Goal: Task Accomplishment & Management: Use online tool/utility

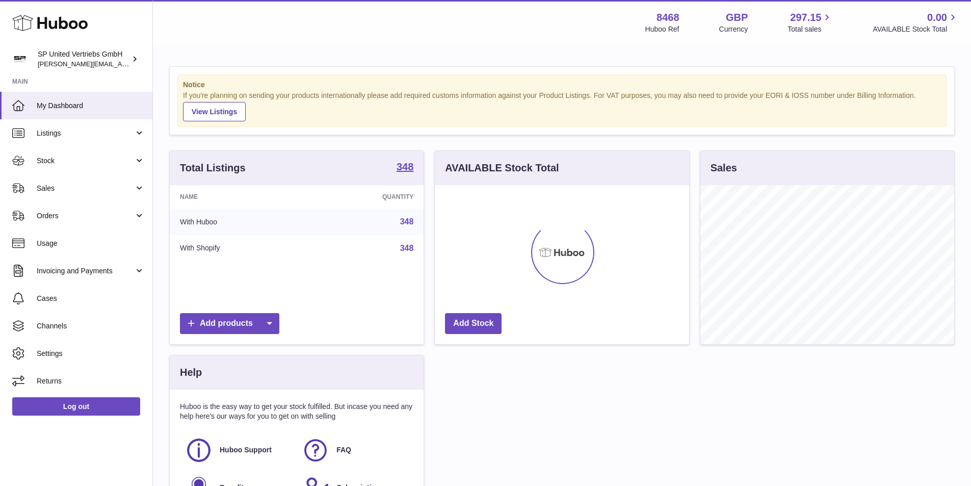
scroll to position [159, 254]
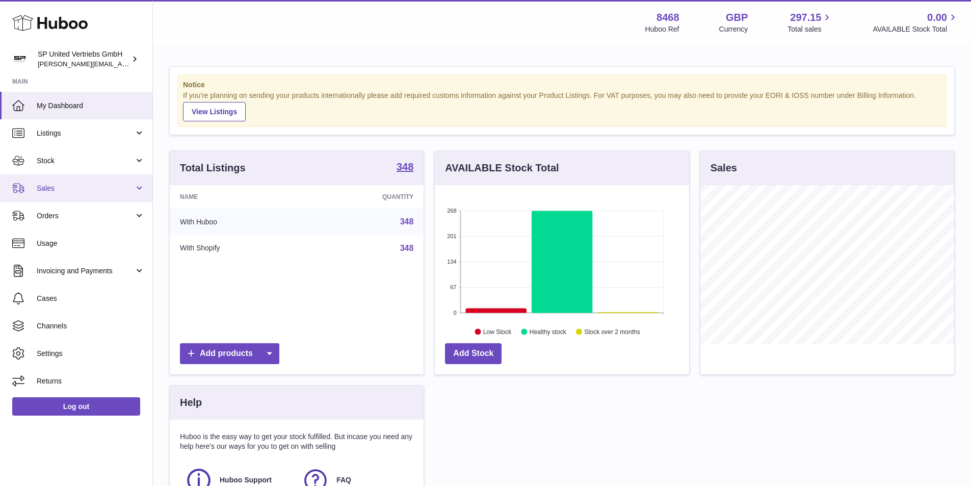
click at [67, 188] on span "Sales" at bounding box center [85, 189] width 97 height 10
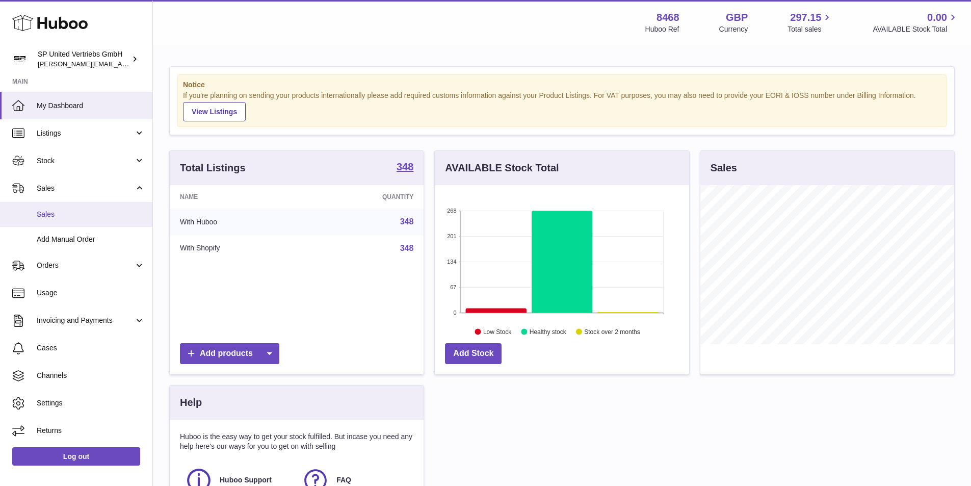
click at [64, 214] on span "Sales" at bounding box center [91, 215] width 108 height 10
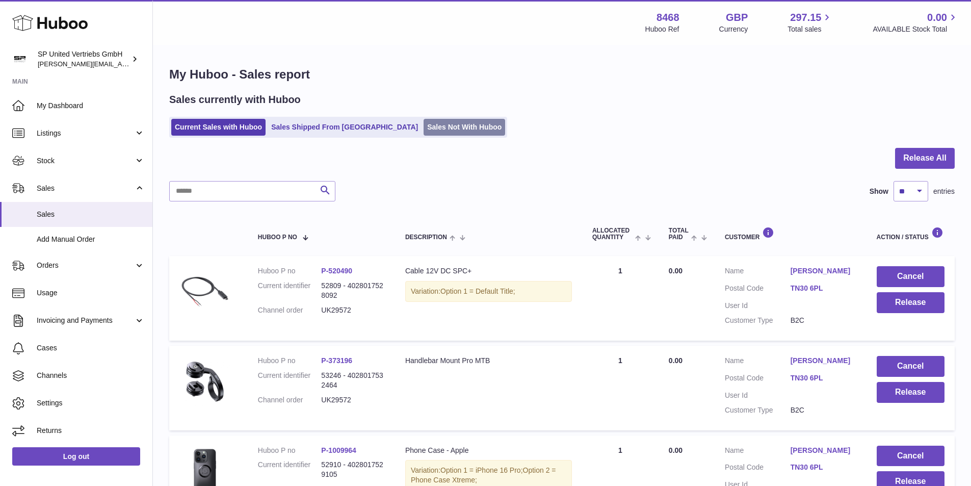
click at [424, 131] on link "Sales Not With Huboo" at bounding box center [465, 127] width 82 height 17
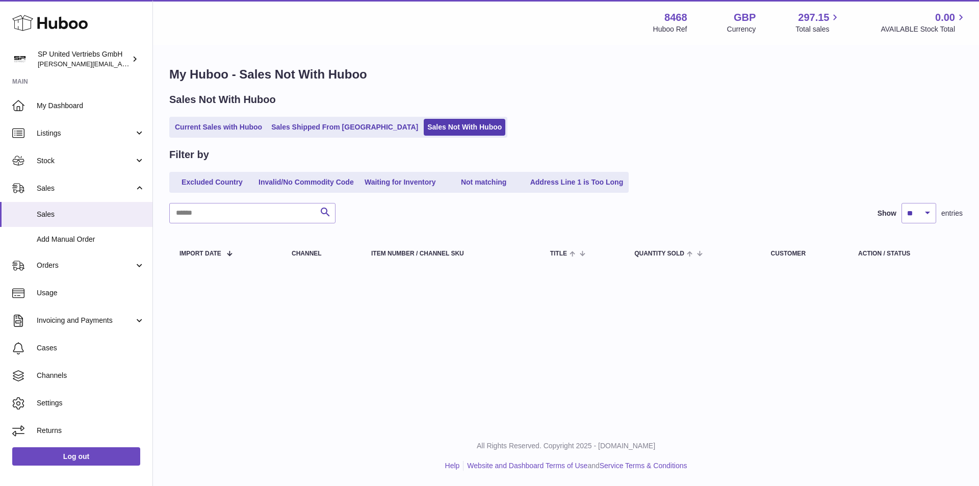
click at [237, 130] on link "Current Sales with Huboo" at bounding box center [218, 127] width 94 height 17
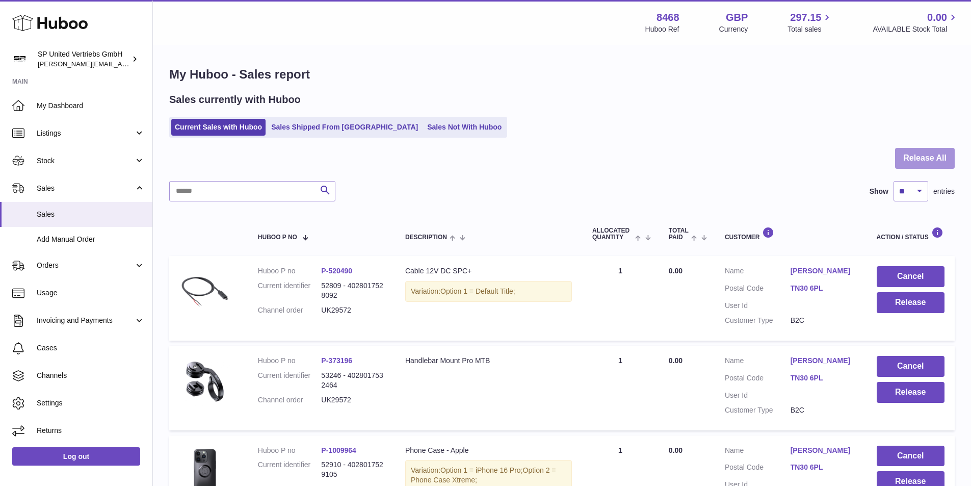
click at [925, 154] on button "Release All" at bounding box center [925, 158] width 60 height 21
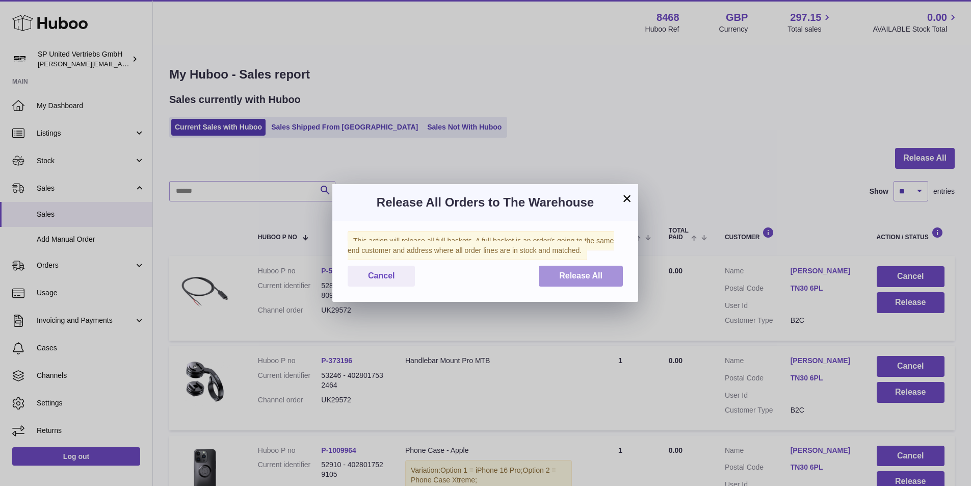
click at [567, 273] on span "Release All" at bounding box center [580, 275] width 43 height 9
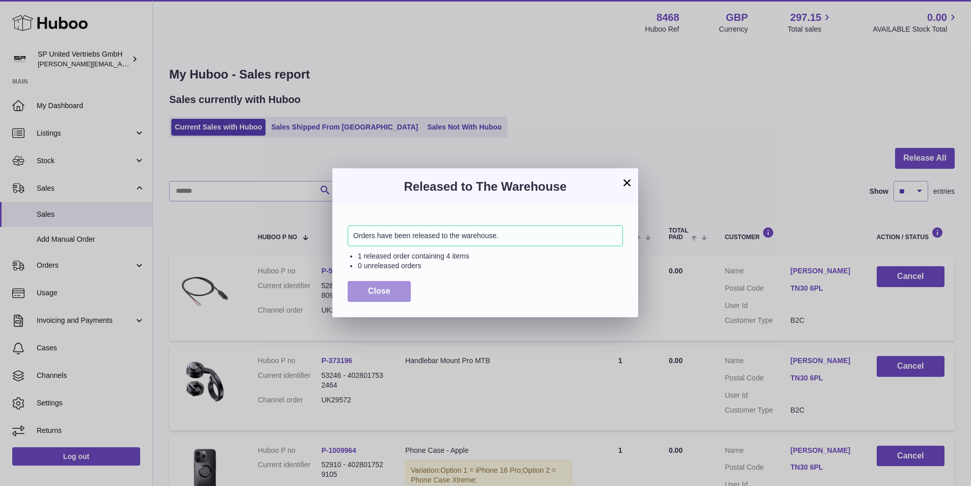
click at [373, 295] on span "Close" at bounding box center [379, 291] width 22 height 9
